Goal: Task Accomplishment & Management: Manage account settings

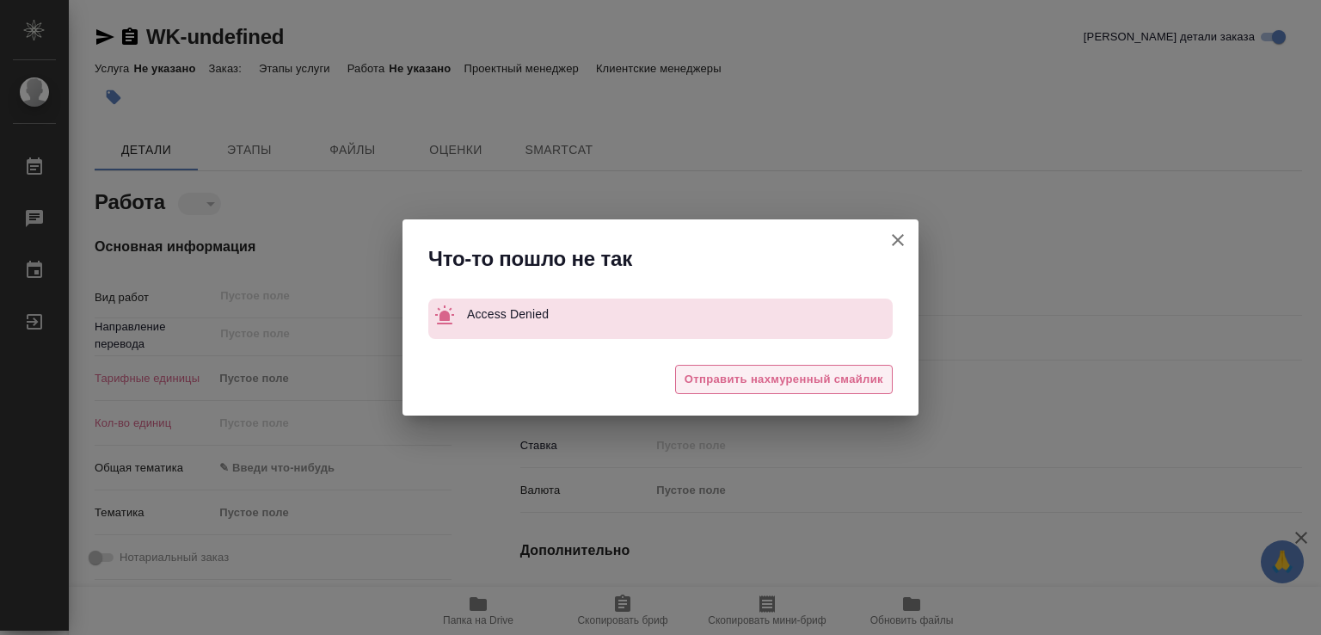
click at [826, 377] on span "Отправить нахмуренный смайлик" at bounding box center [783, 380] width 199 height 20
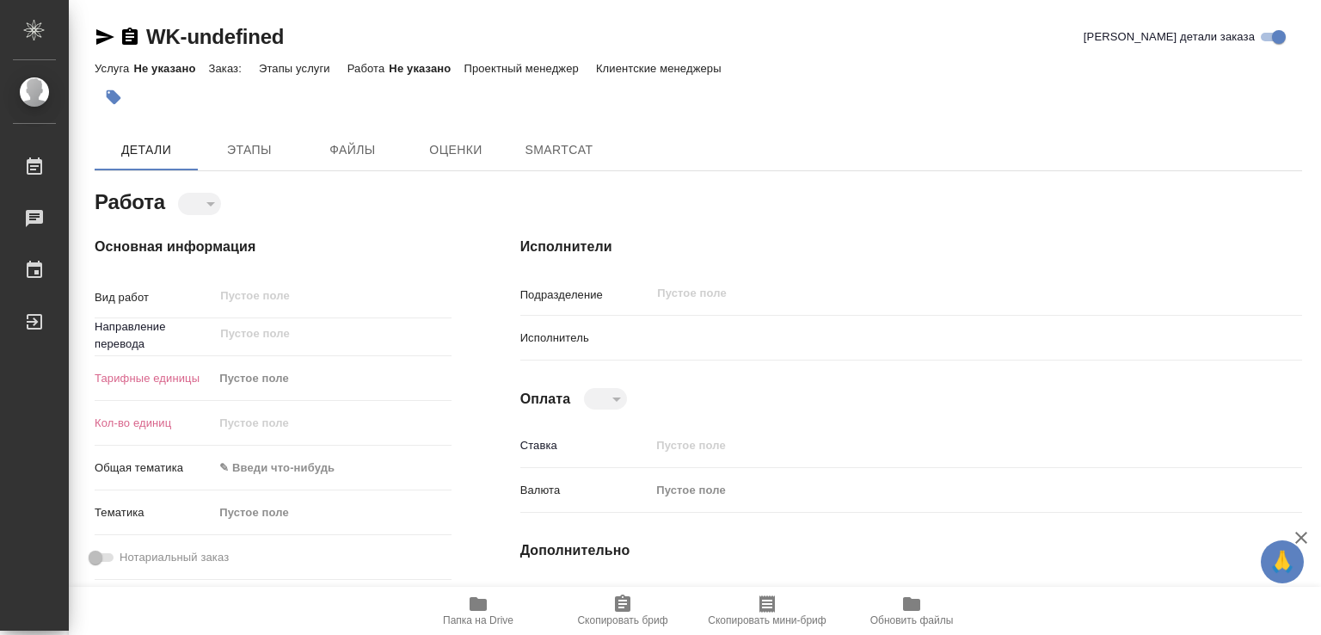
click at [616, 396] on div "​" at bounding box center [605, 398] width 43 height 21
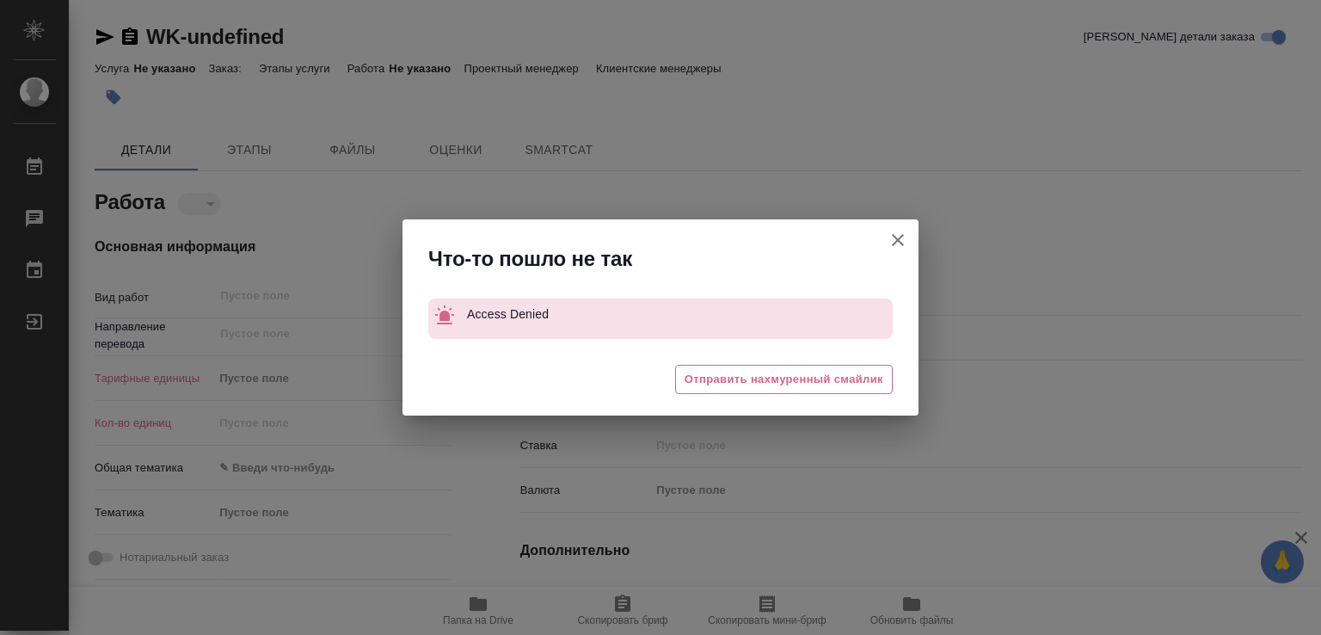
type textarea "x"
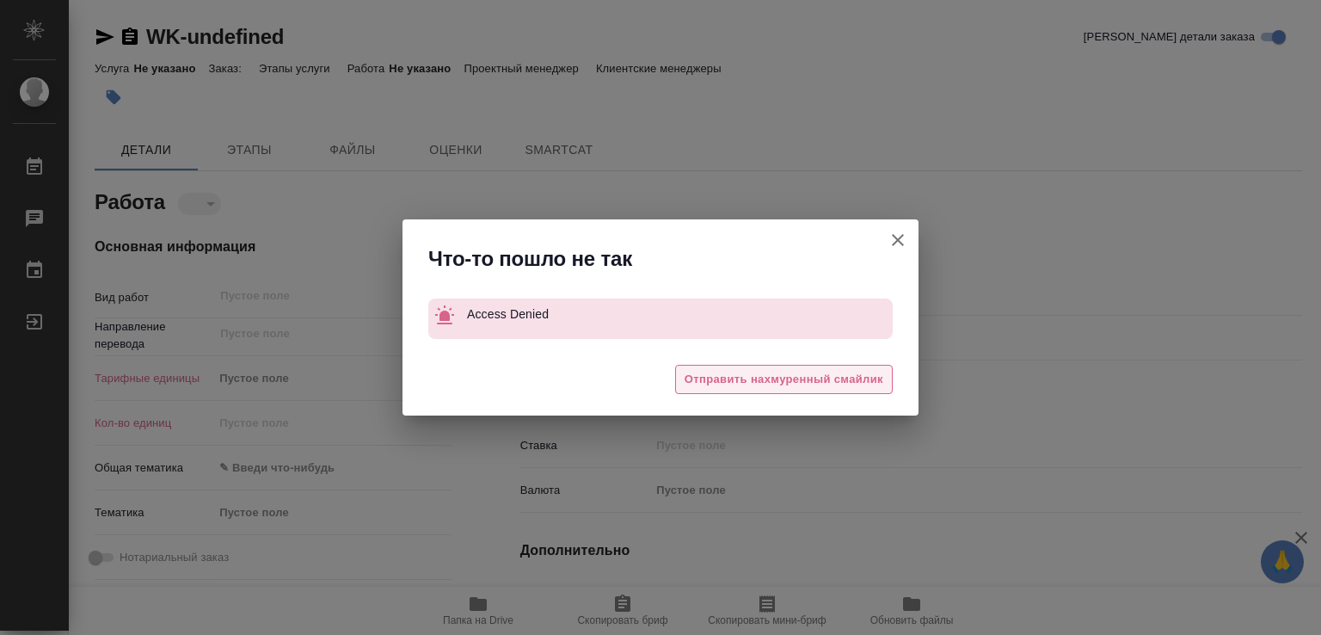
click at [801, 382] on span "Отправить нахмуренный смайлик" at bounding box center [783, 380] width 199 height 20
type textarea "x"
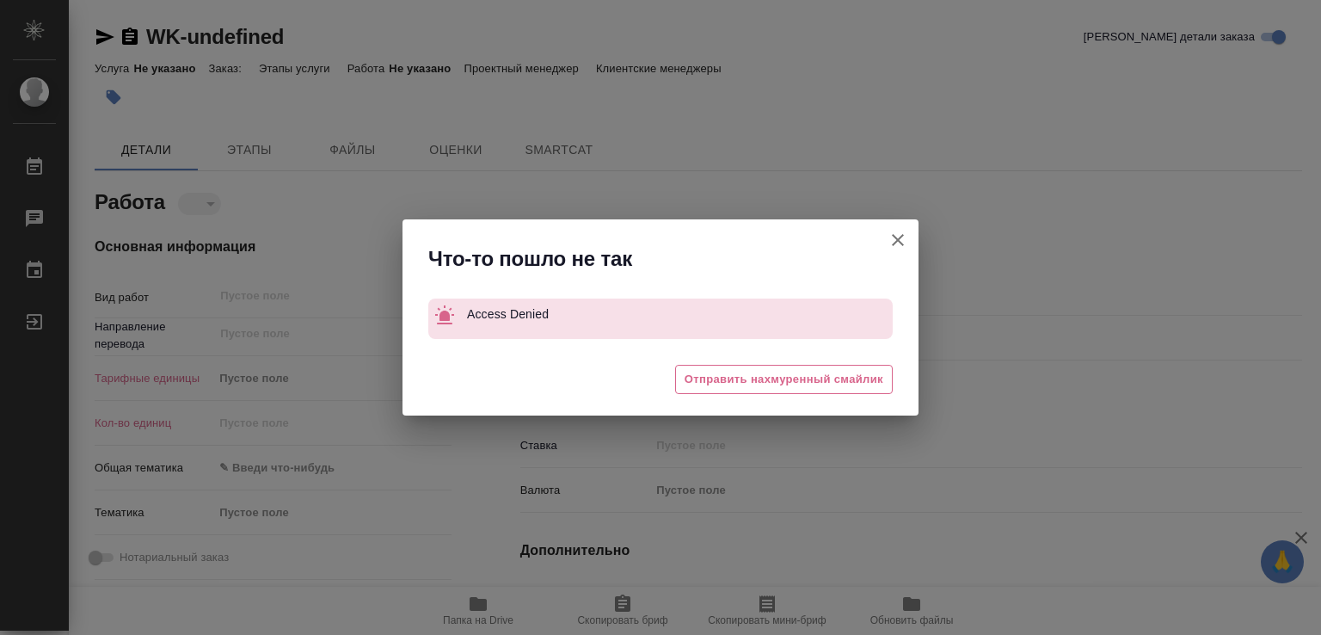
type textarea "x"
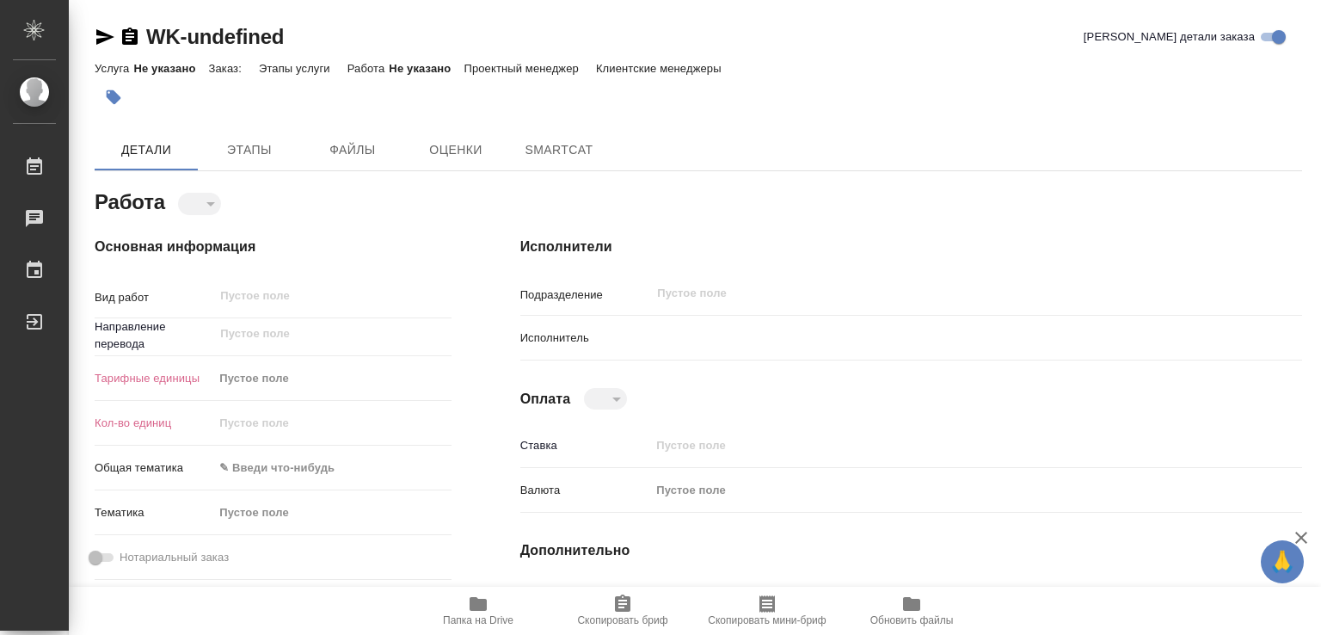
drag, startPoint x: 603, startPoint y: 398, endPoint x: 668, endPoint y: 329, distance: 94.9
click at [604, 398] on div "​" at bounding box center [605, 398] width 43 height 21
click at [685, 279] on div "​" at bounding box center [943, 293] width 586 height 31
click at [931, 324] on div at bounding box center [943, 337] width 586 height 30
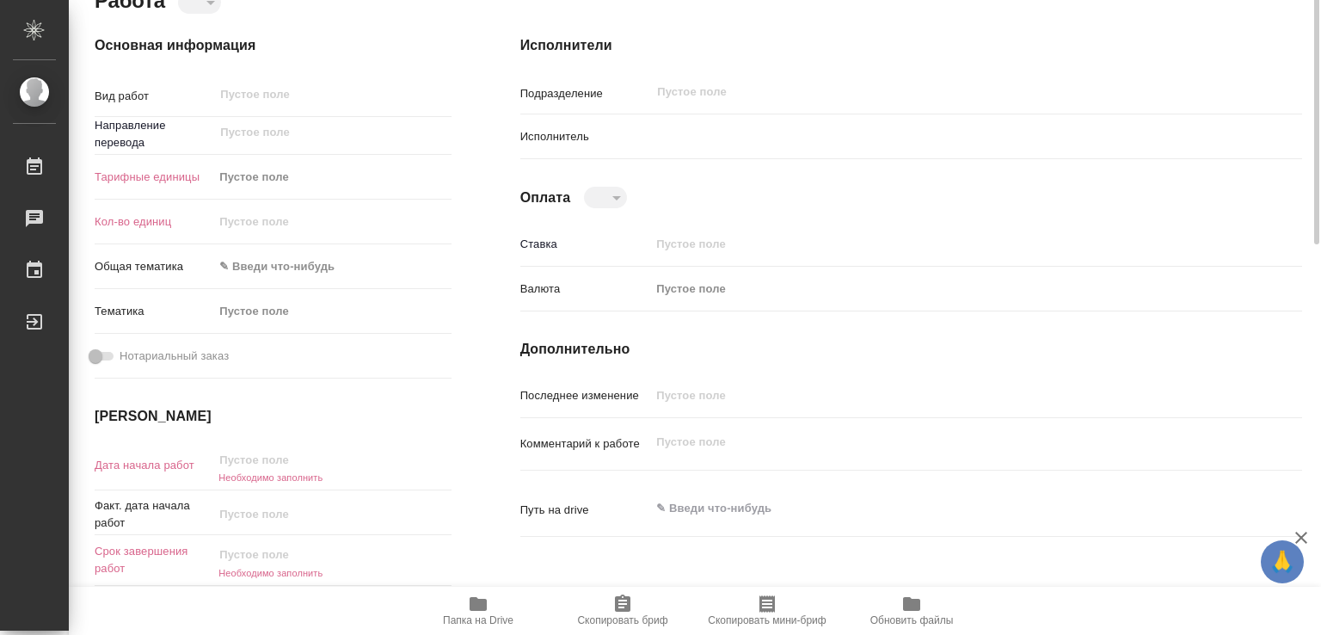
scroll to position [115, 0]
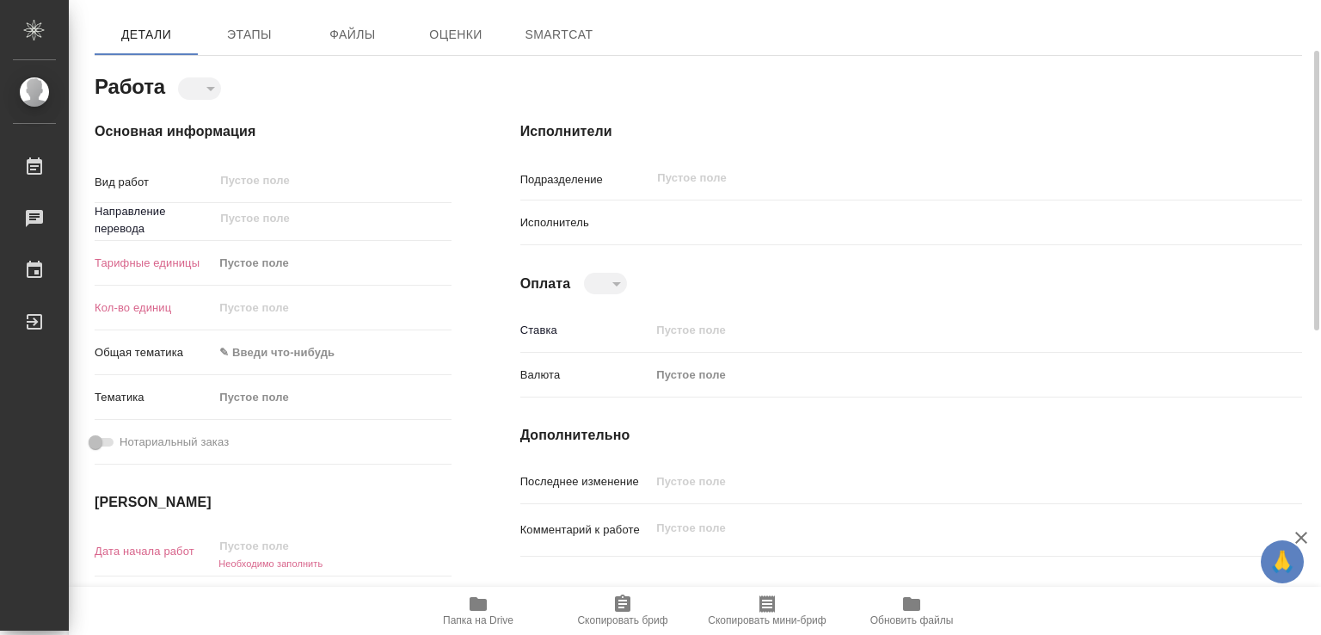
type textarea "x"
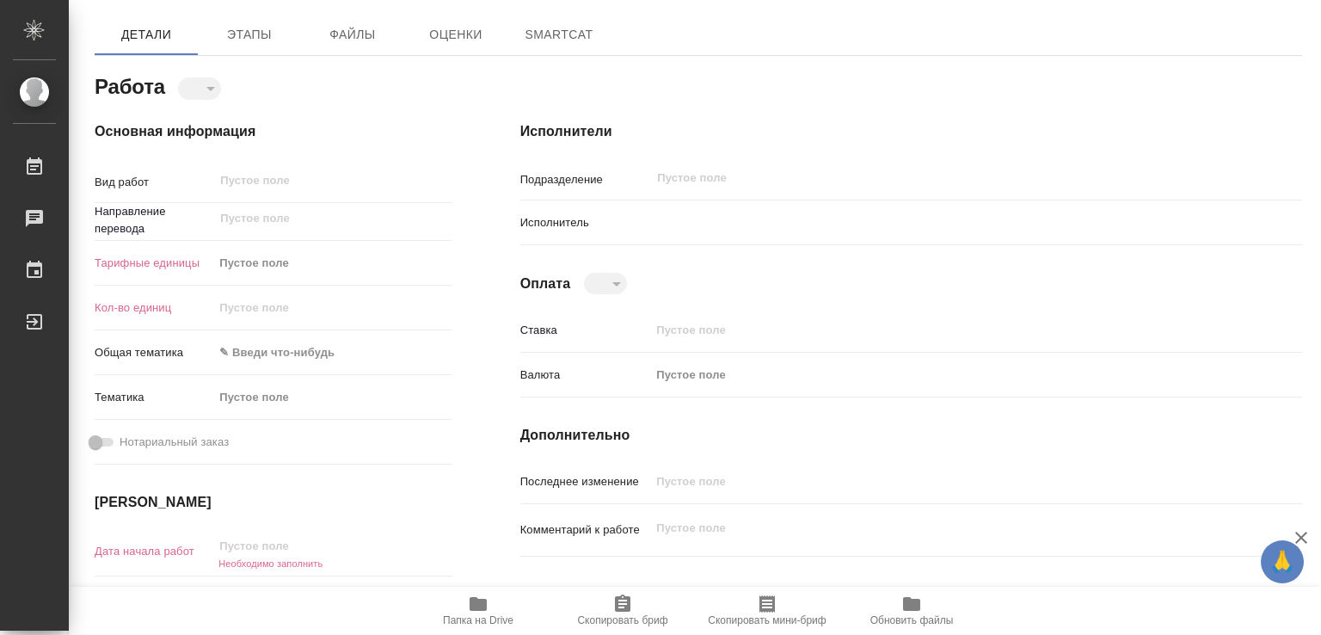
type textarea "x"
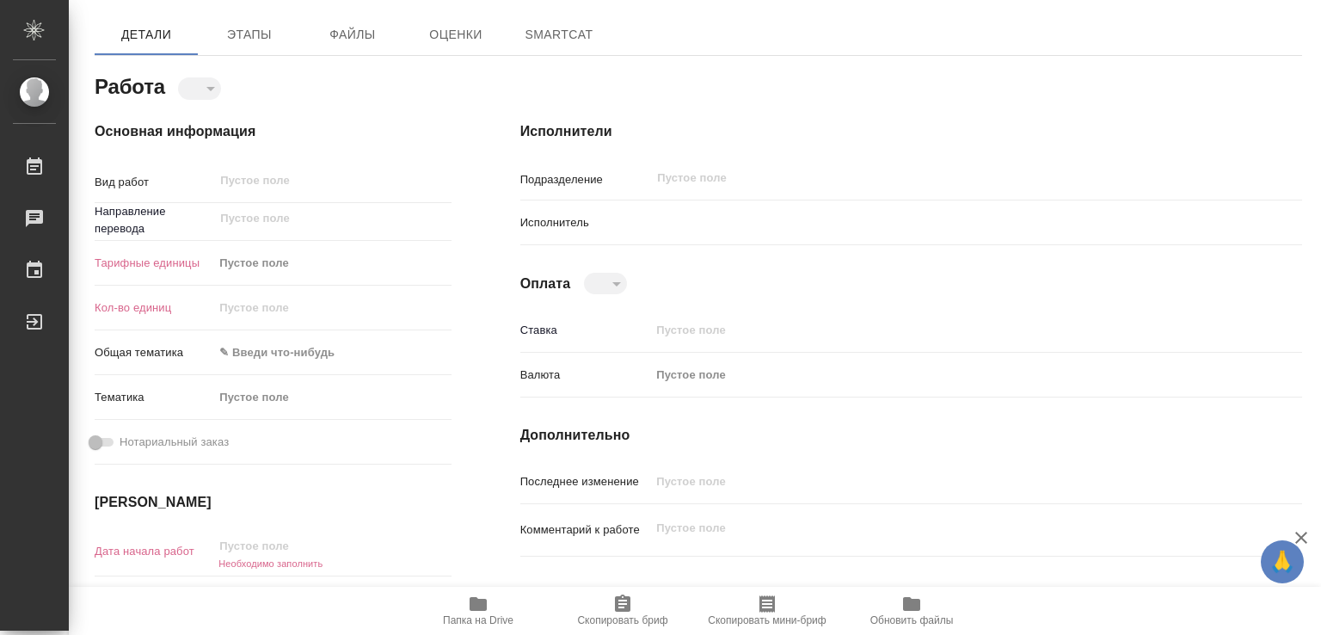
type textarea "x"
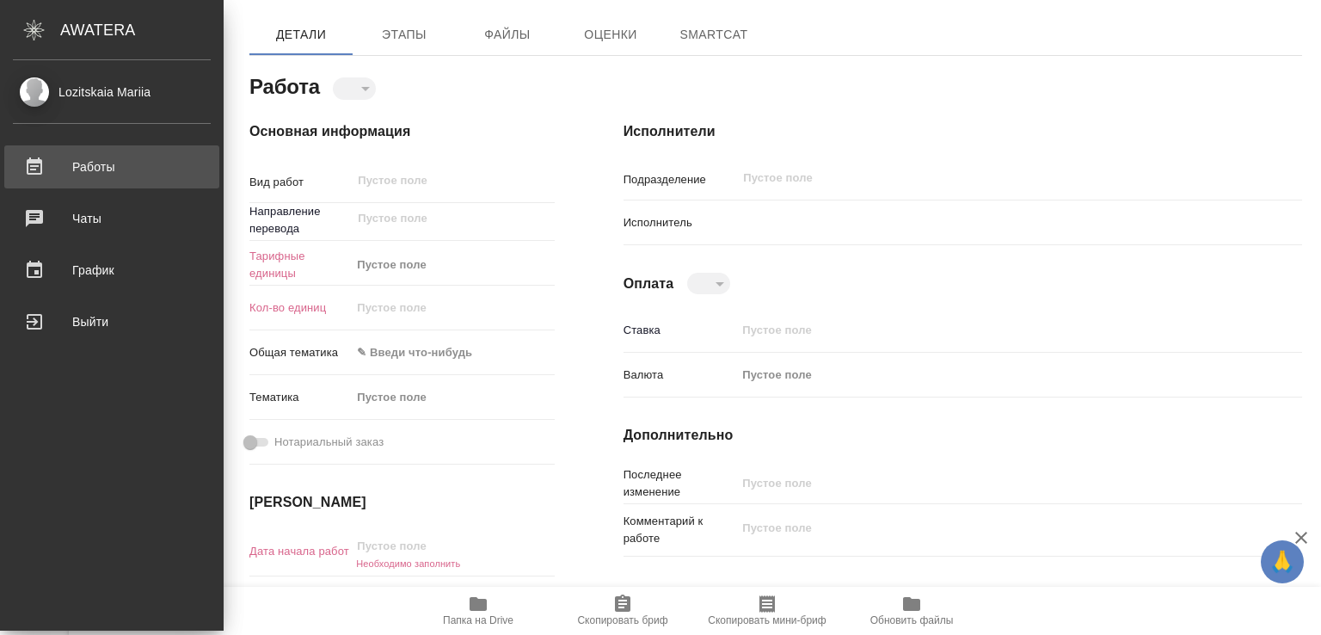
type textarea "x"
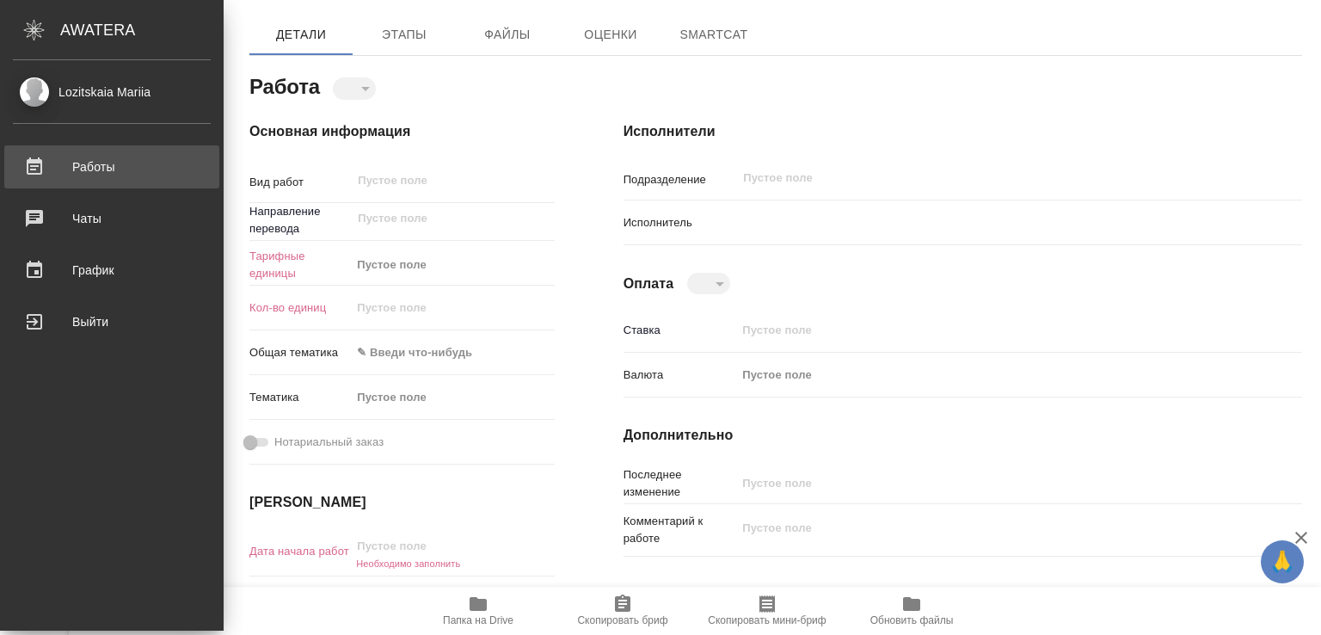
click at [93, 162] on div "Работы" at bounding box center [112, 167] width 198 height 26
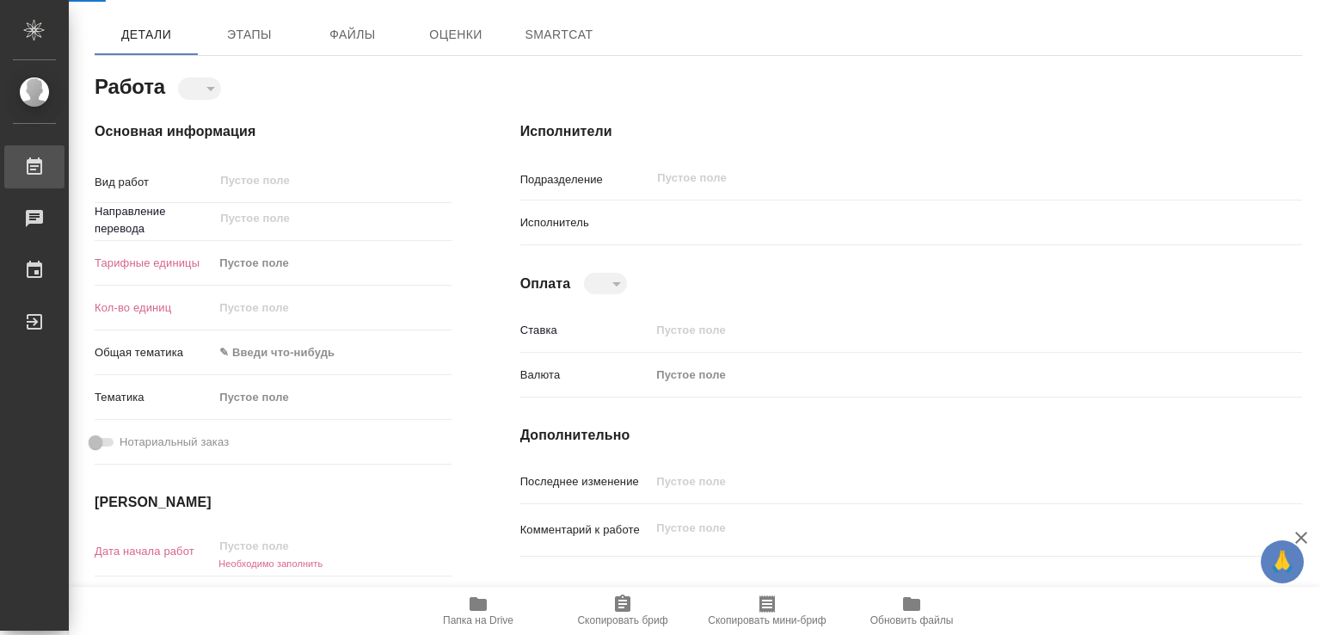
type textarea "x"
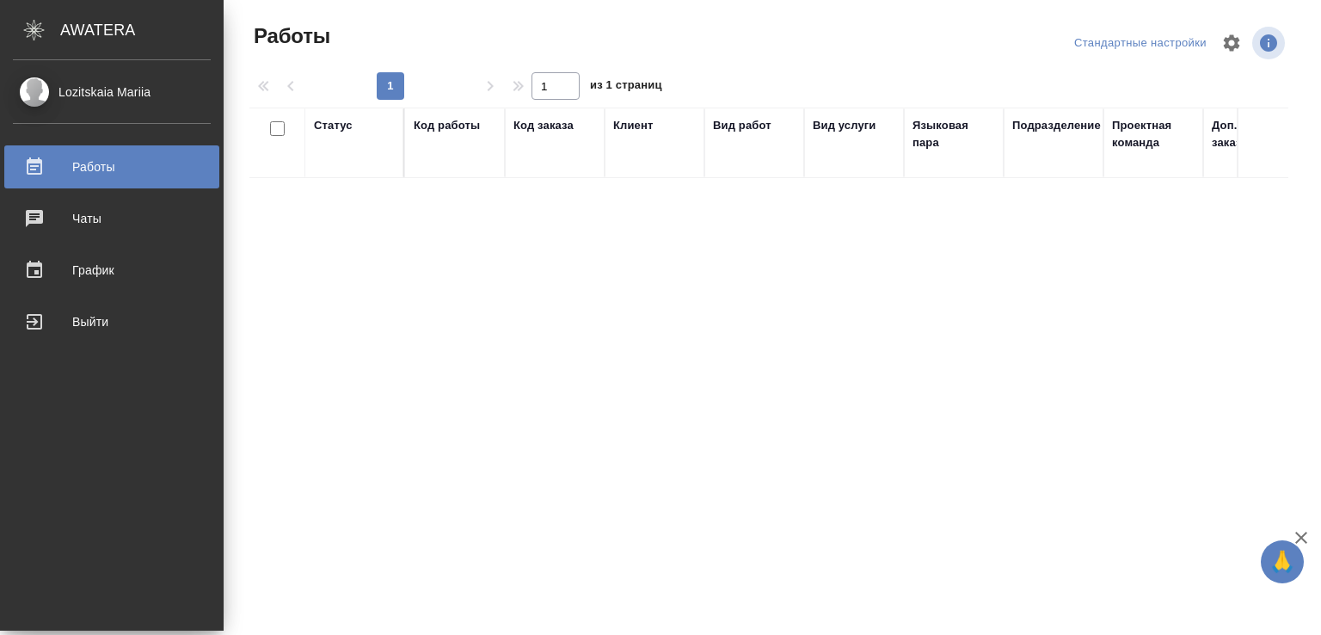
click at [97, 80] on link "Lozitskaia Mariia" at bounding box center [112, 91] width 224 height 29
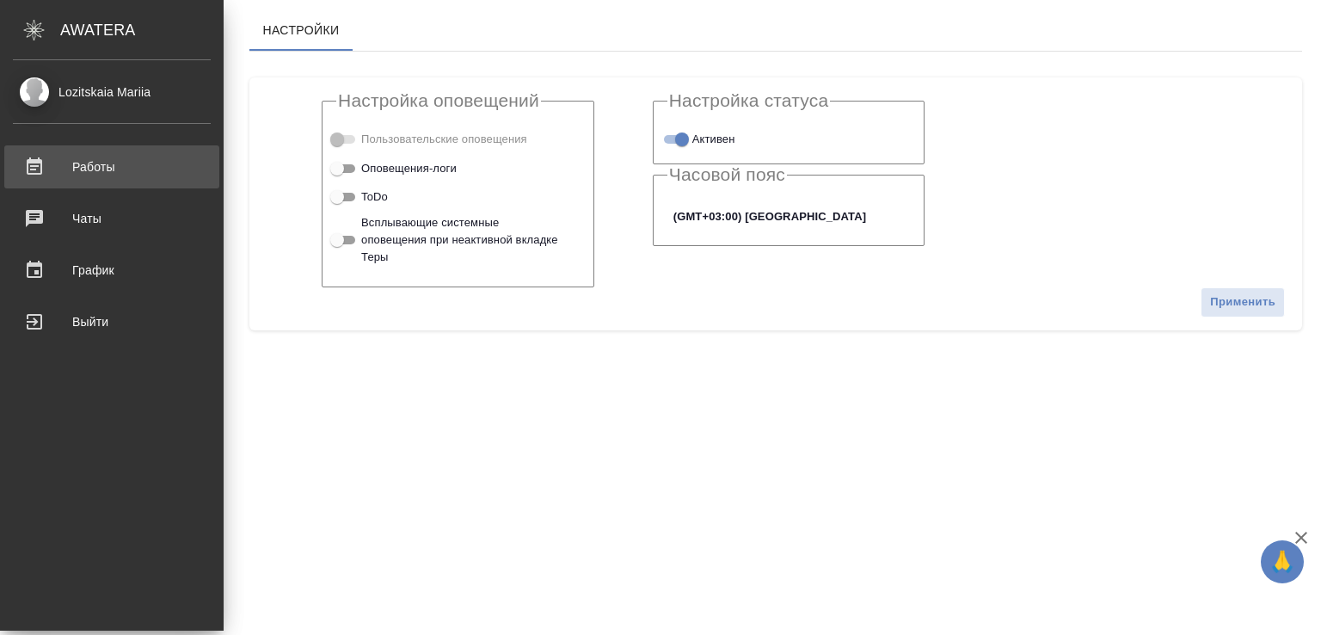
click at [83, 162] on div "Работы" at bounding box center [112, 167] width 198 height 26
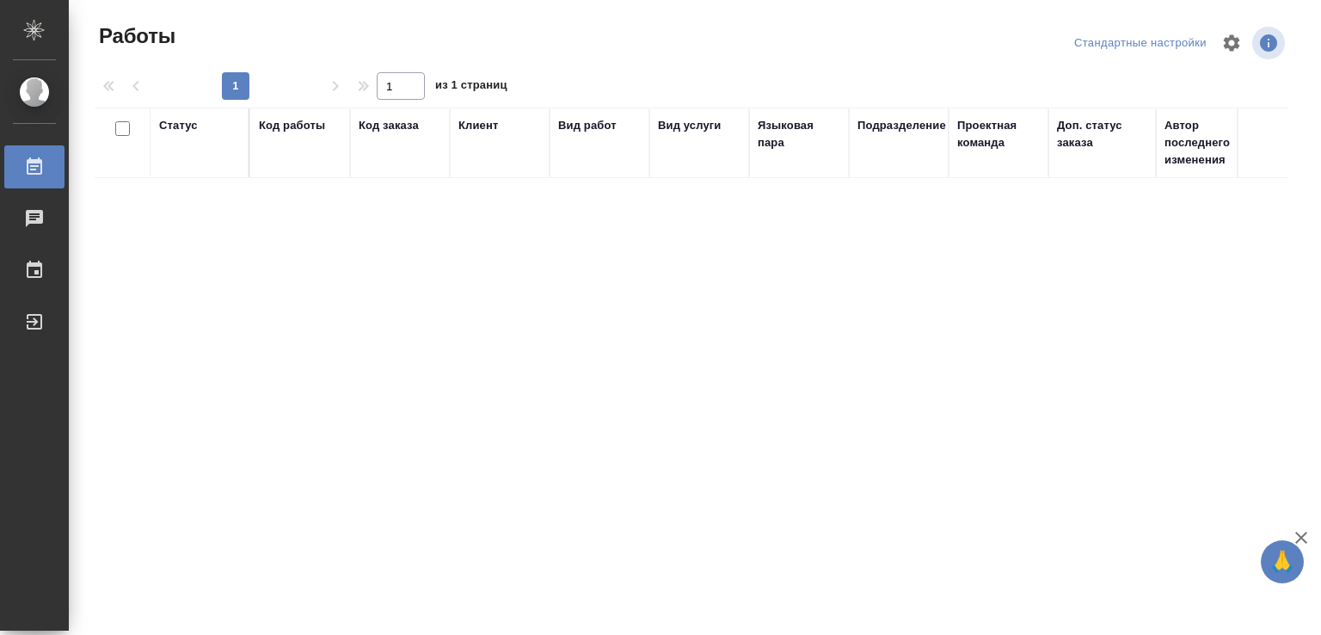
click at [101, 235] on div ".cls-1 fill:#fff; AWATERA Lozitskaia Mariia Работы Чаты График Выйти Работы Ста…" at bounding box center [660, 317] width 1321 height 635
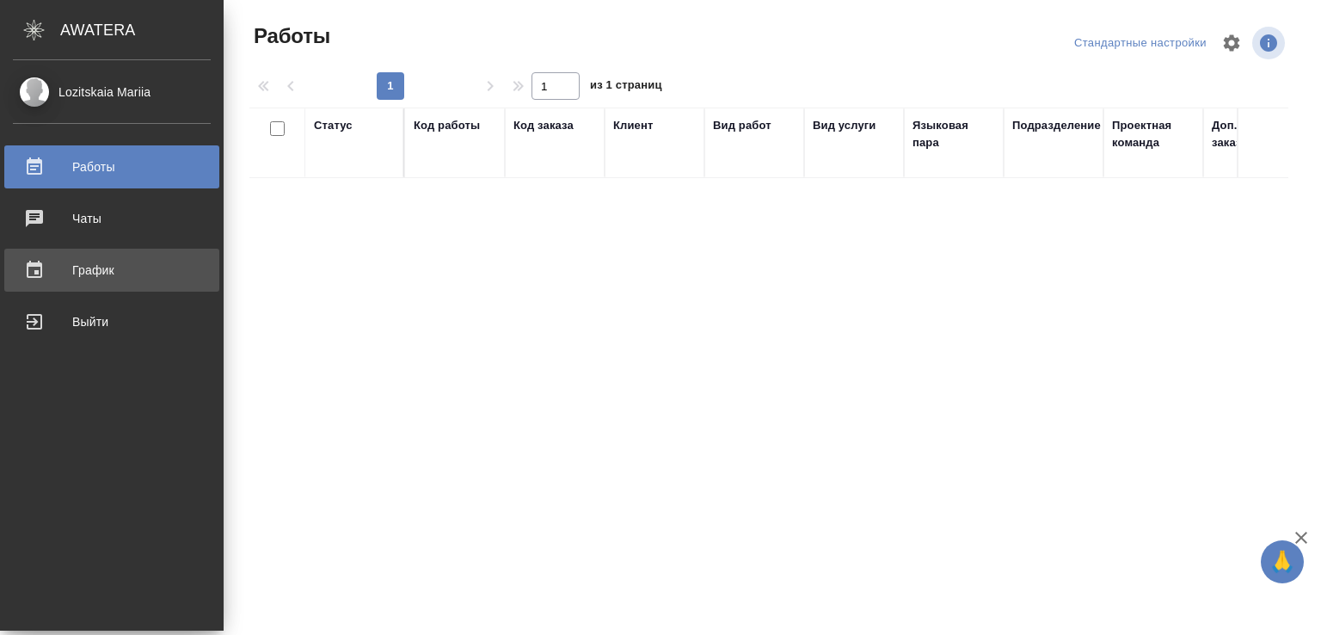
click at [79, 249] on link "График" at bounding box center [111, 270] width 215 height 43
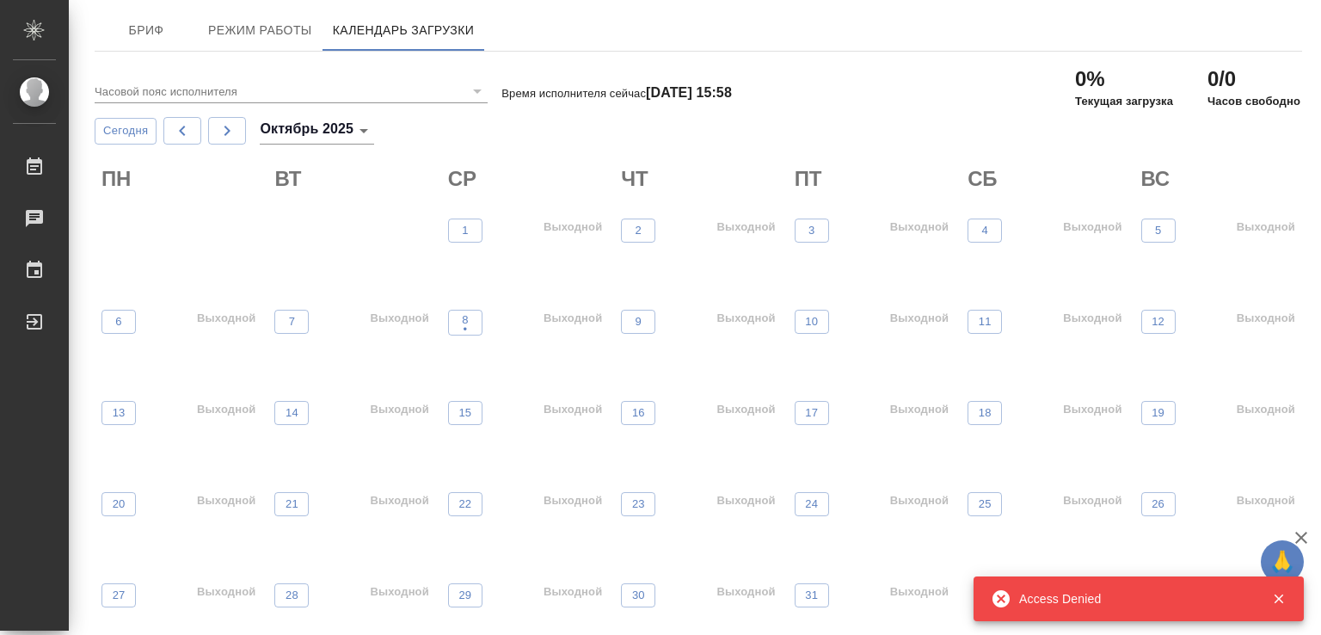
click at [1097, 598] on div "Access Denied" at bounding box center [1132, 598] width 227 height 17
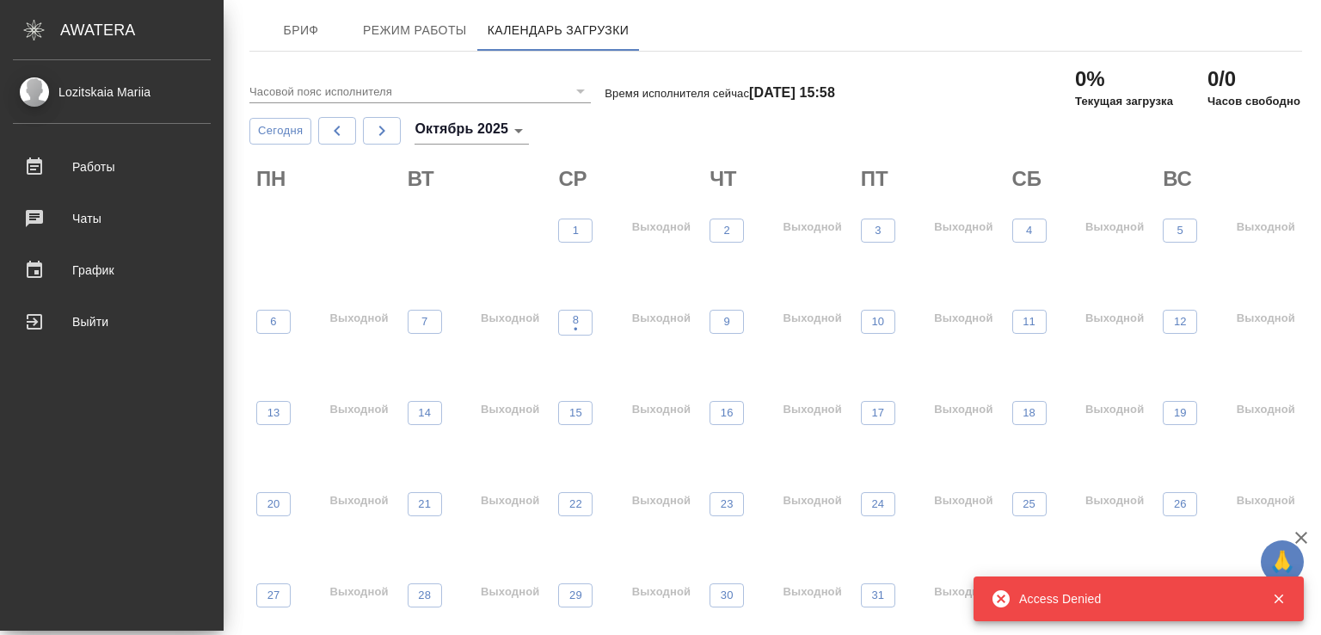
click at [56, 24] on div ".cls-1 fill:#fff; AWATERA" at bounding box center [112, 30] width 224 height 60
click at [81, 25] on div "AWATERA" at bounding box center [141, 30] width 163 height 34
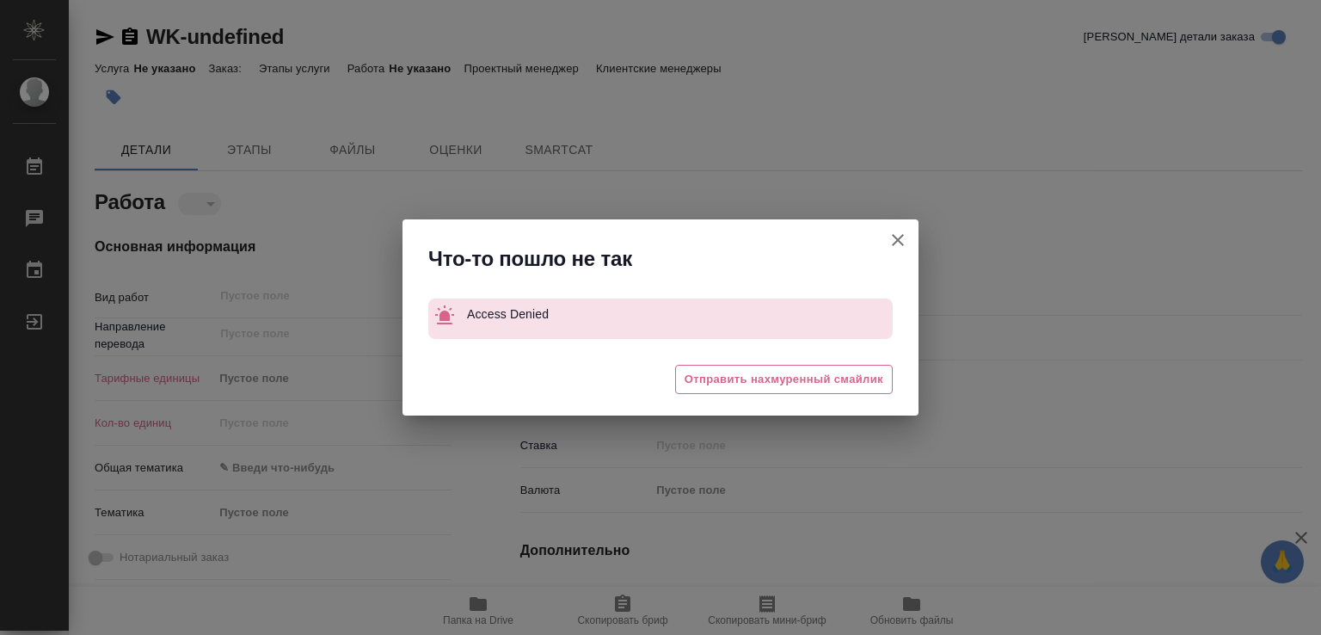
type textarea "x"
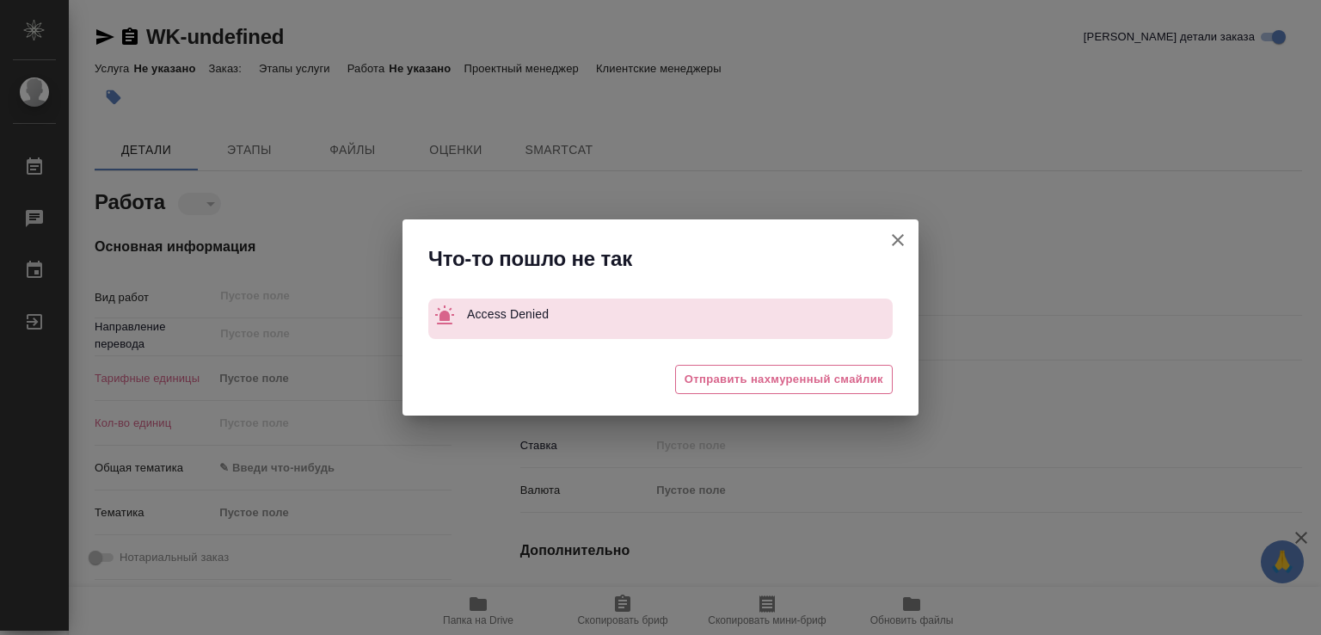
type textarea "x"
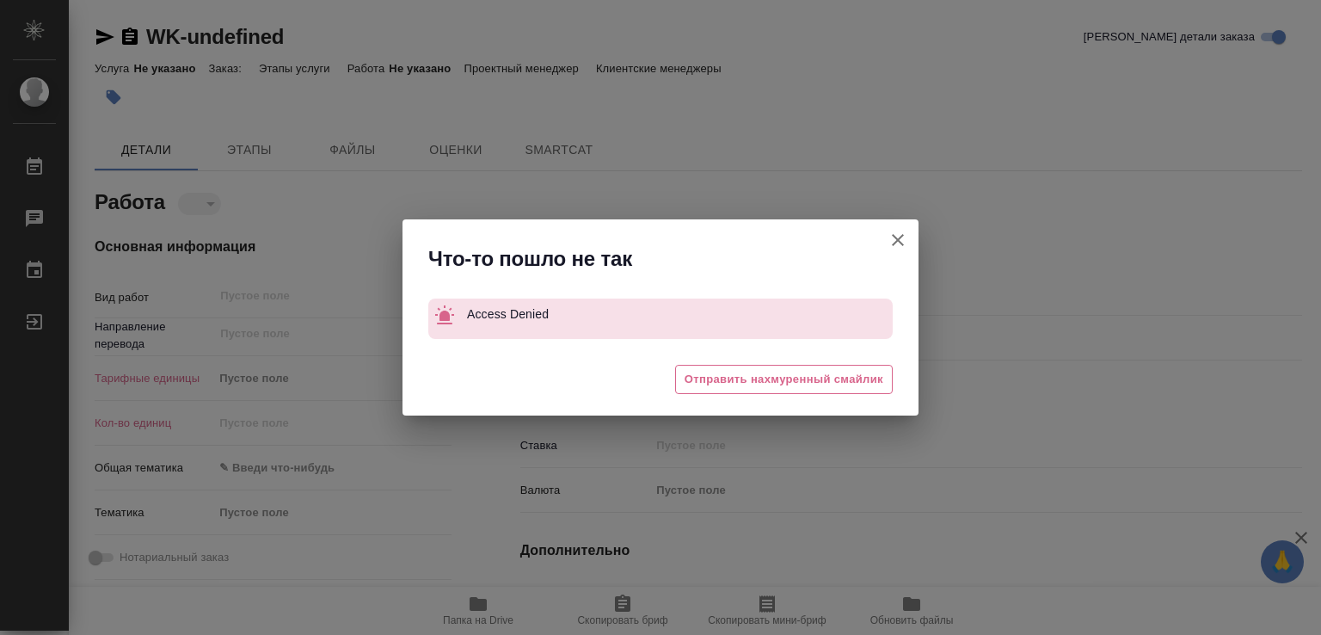
click at [893, 233] on icon "button" at bounding box center [897, 240] width 21 height 21
type textarea "x"
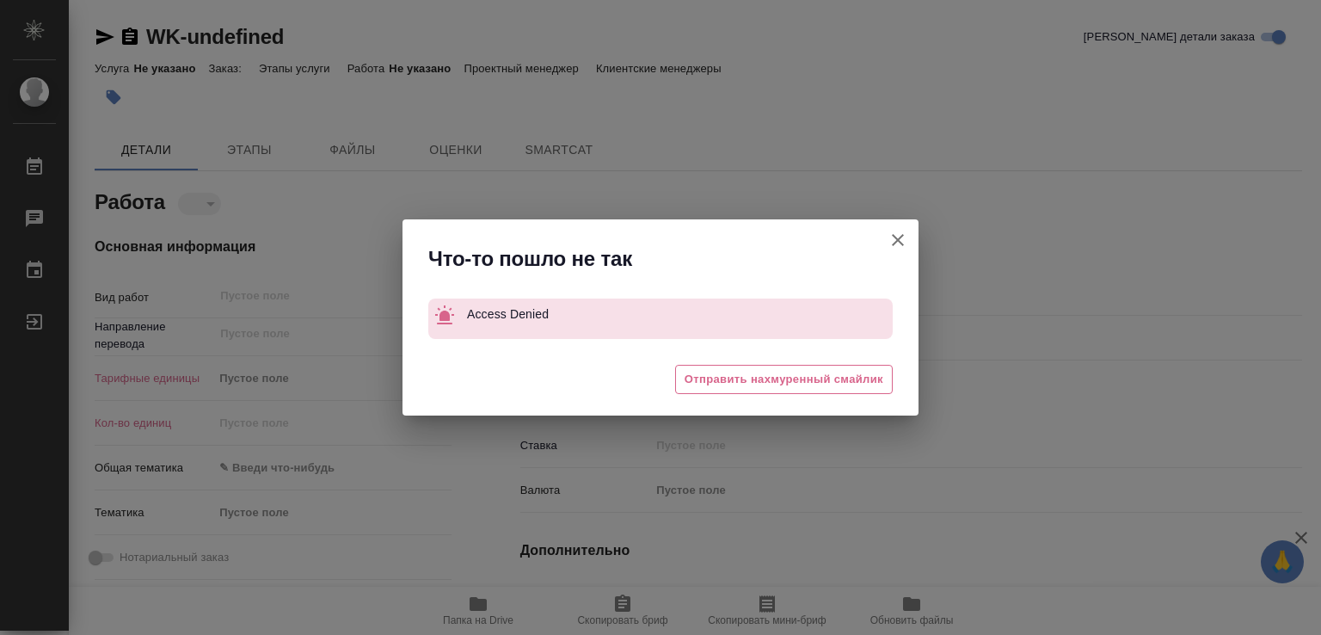
type textarea "x"
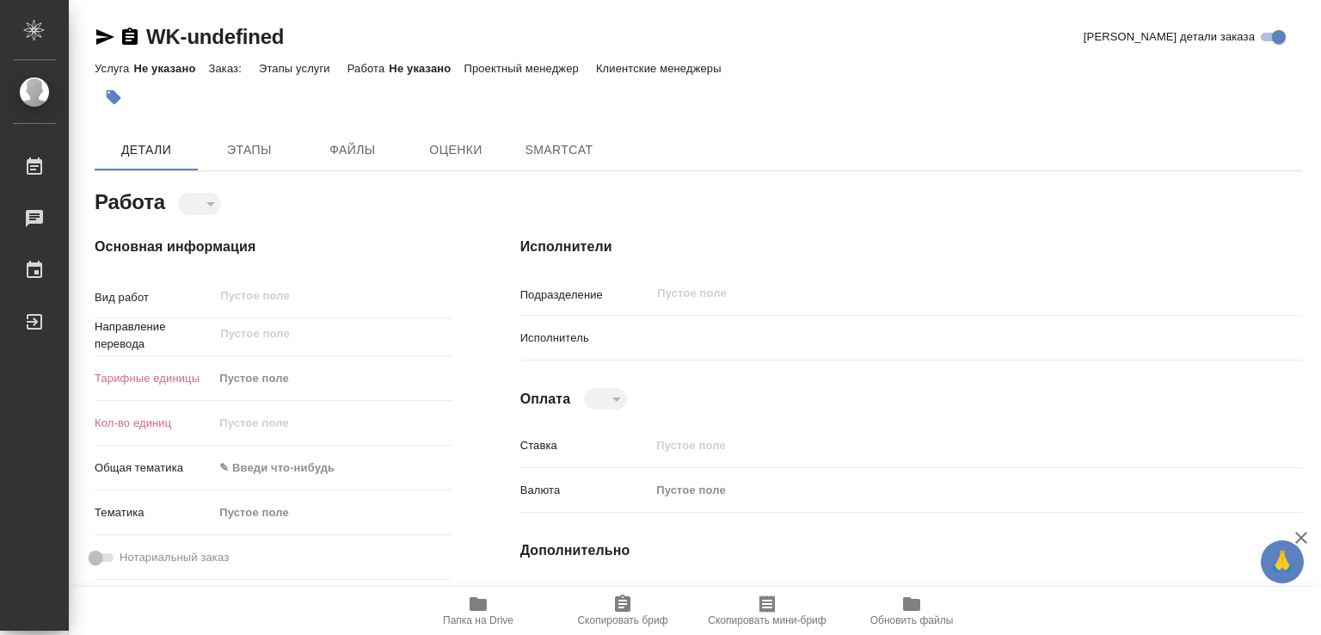
drag, startPoint x: 1287, startPoint y: 0, endPoint x: 843, endPoint y: 263, distance: 516.6
click at [843, 263] on div "Исполнители Подразделение ​ Исполнитель Оплата ​ Ставка Валюта Пустое поле Допо…" at bounding box center [911, 570] width 850 height 737
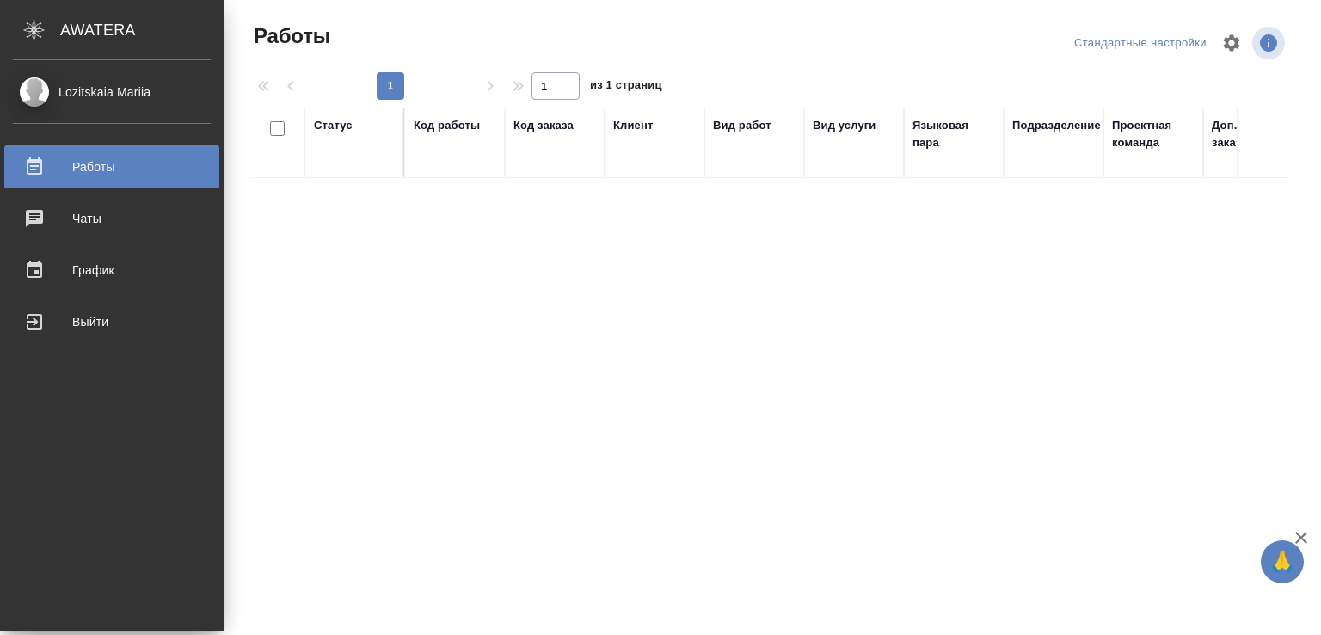
click at [37, 92] on div "Lozitskaia Mariia" at bounding box center [112, 92] width 198 height 19
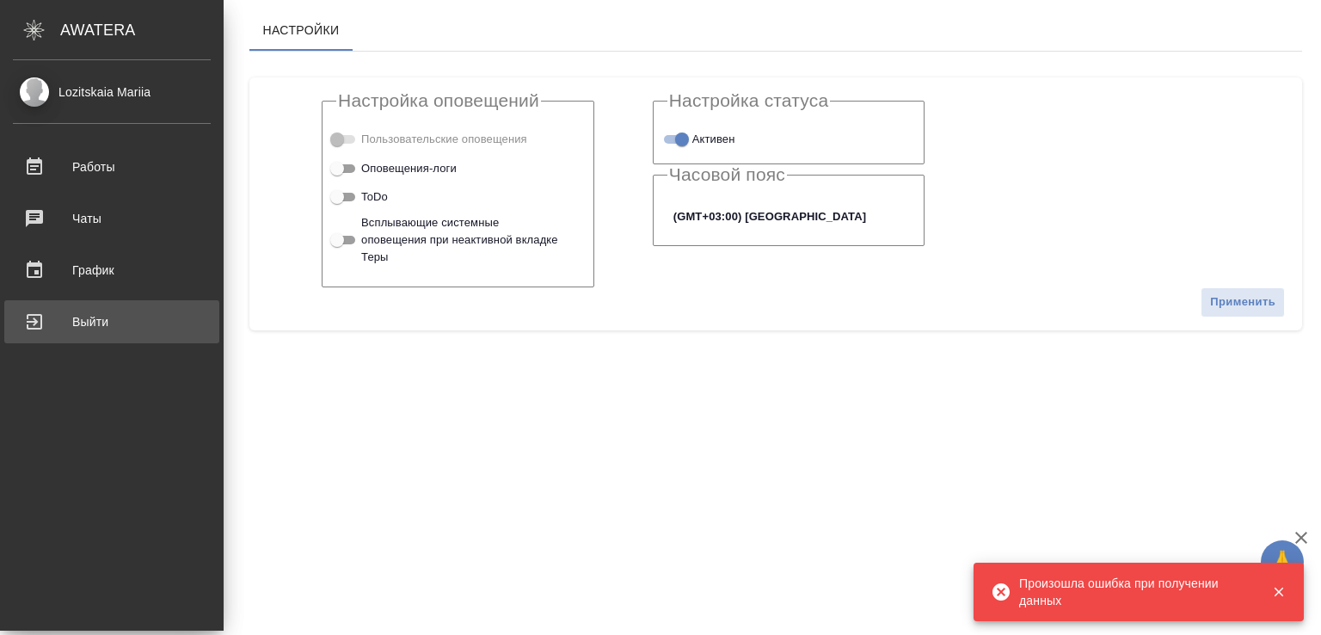
click at [100, 319] on div "Выйти" at bounding box center [112, 322] width 198 height 26
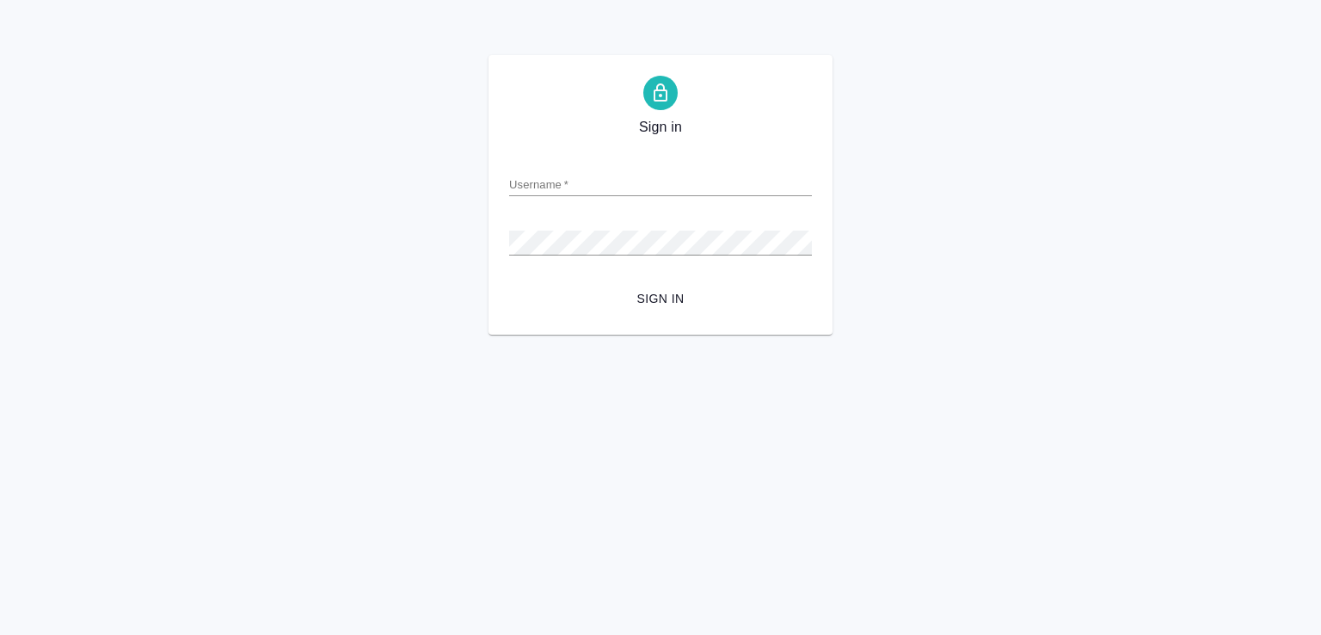
click at [593, 181] on input "Username   *" at bounding box center [660, 184] width 303 height 24
click at [574, 167] on div "Username   *" at bounding box center [660, 177] width 303 height 38
click at [568, 182] on input "Username   *" at bounding box center [660, 184] width 303 height 24
paste input "m.lozitskaia@awatera.com"
type input "m.lozitskaia@awatera.com"
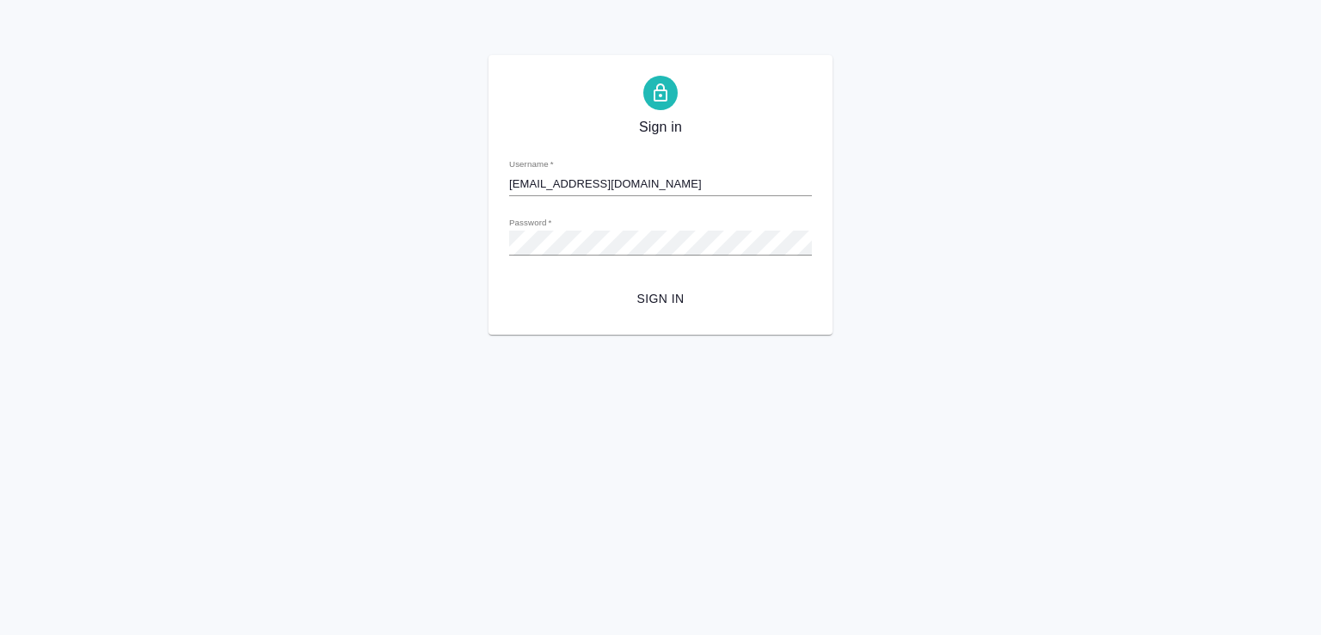
click at [506, 312] on div "Sign in Username   * m.lozitskaia@awatera.com Password   * urlPath   * / Sign in" at bounding box center [660, 194] width 344 height 279
click at [626, 300] on span "Sign in" at bounding box center [660, 298] width 275 height 21
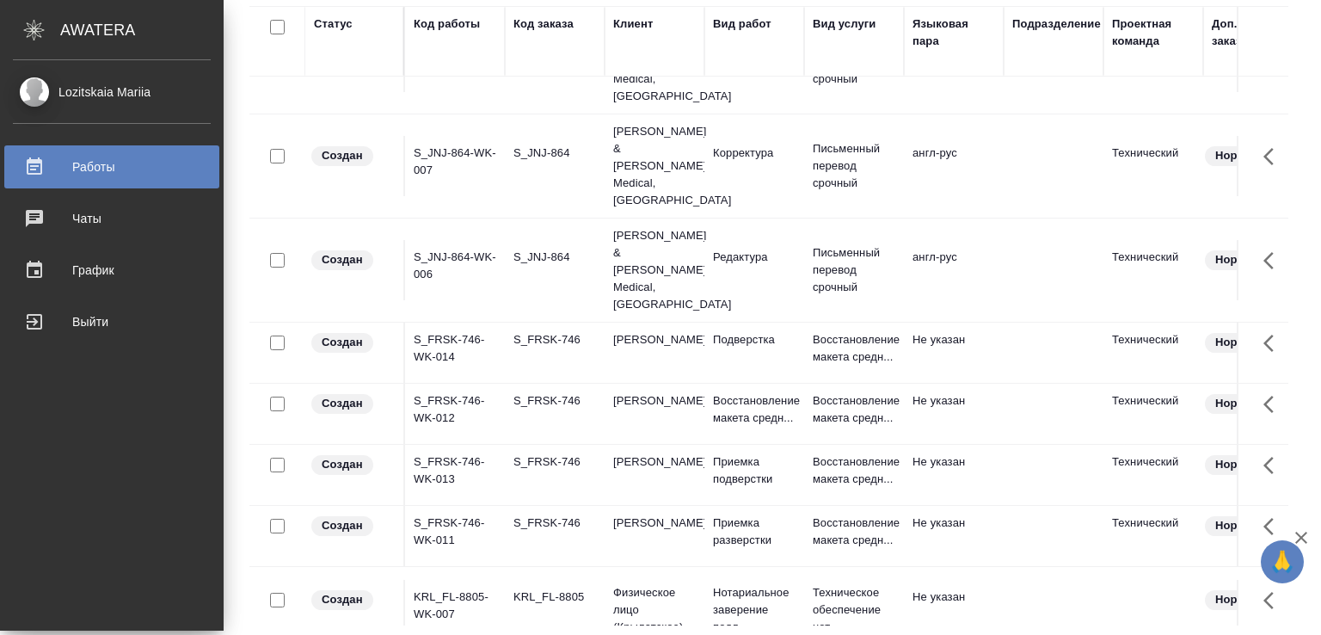
scroll to position [258, 0]
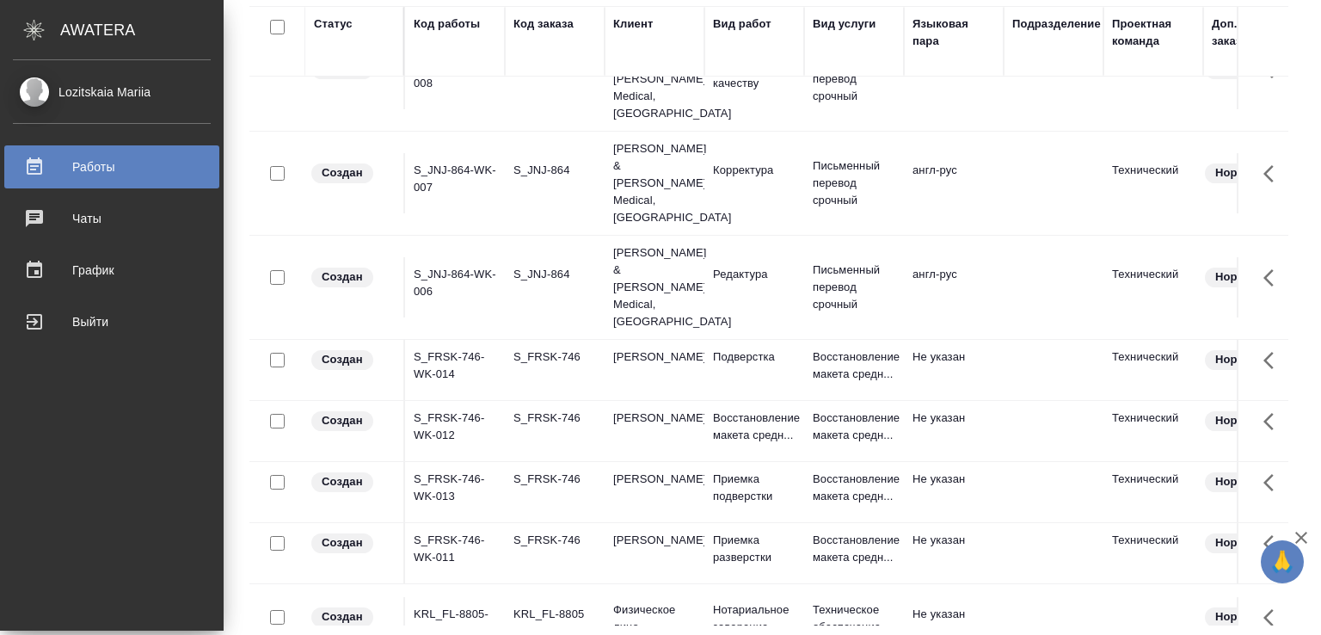
click at [96, 163] on div "Работы" at bounding box center [112, 167] width 198 height 26
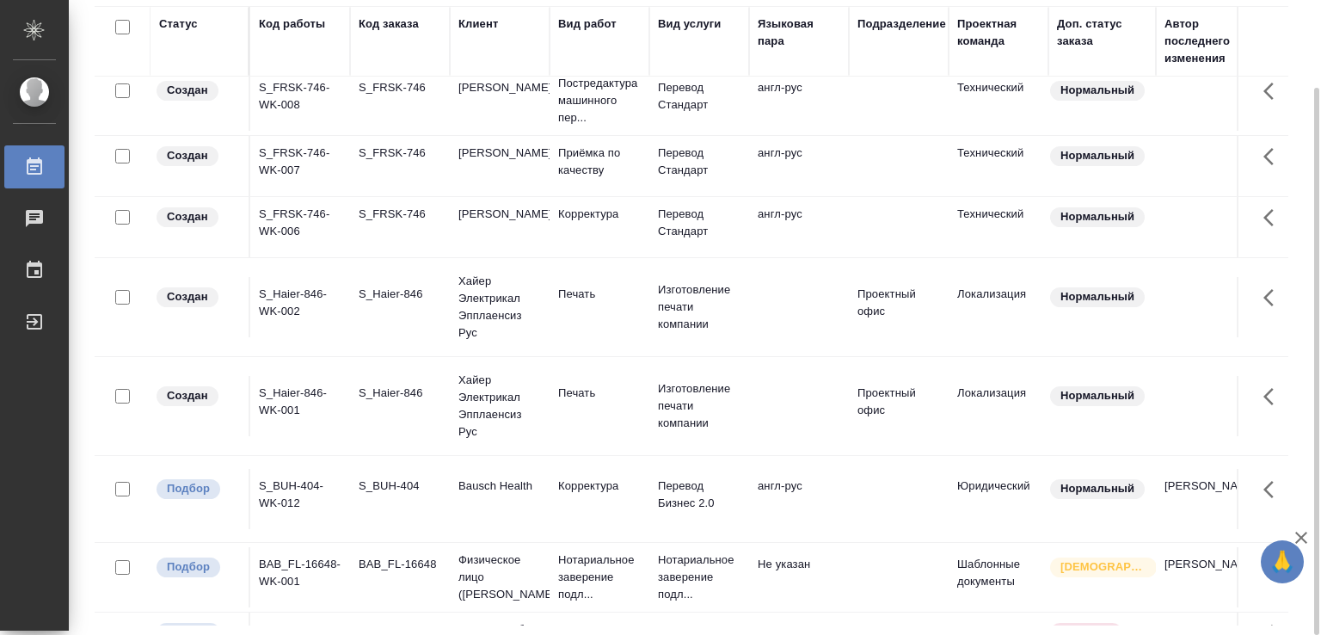
scroll to position [1252, 0]
